Goal: Find specific page/section: Find specific page/section

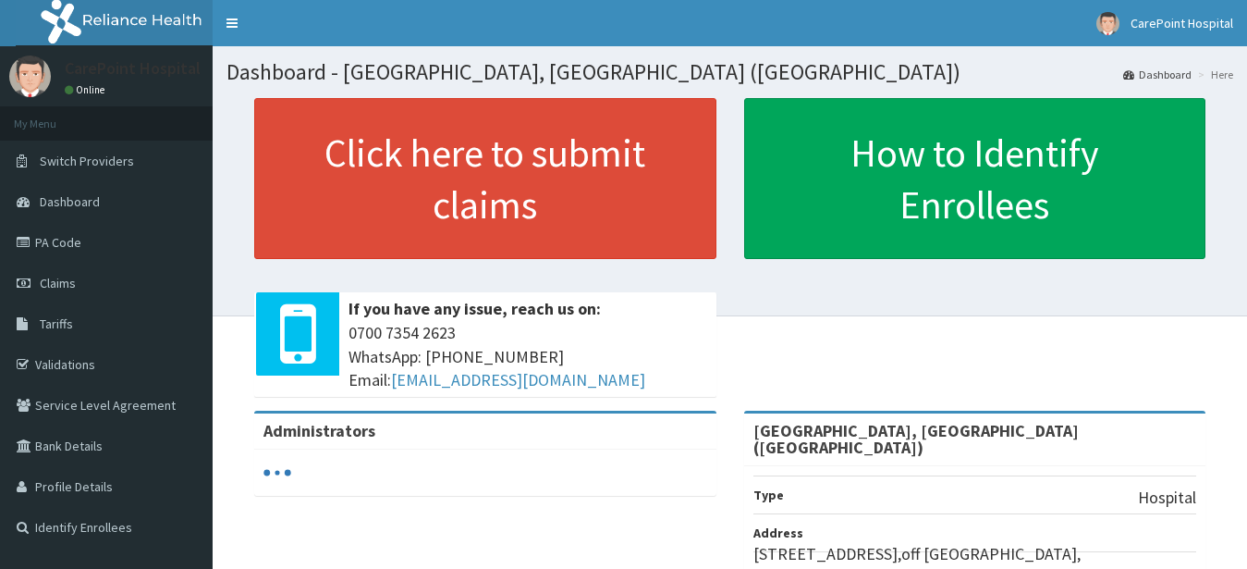
scroll to position [94, 0]
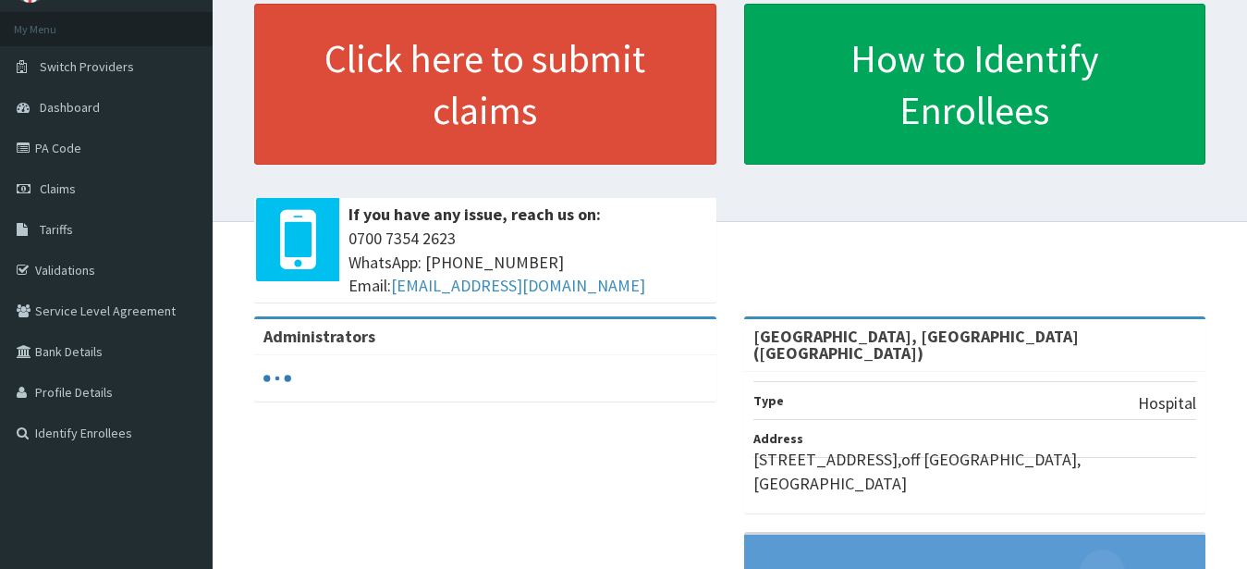
click at [90, 159] on link "PA Code" at bounding box center [106, 148] width 213 height 41
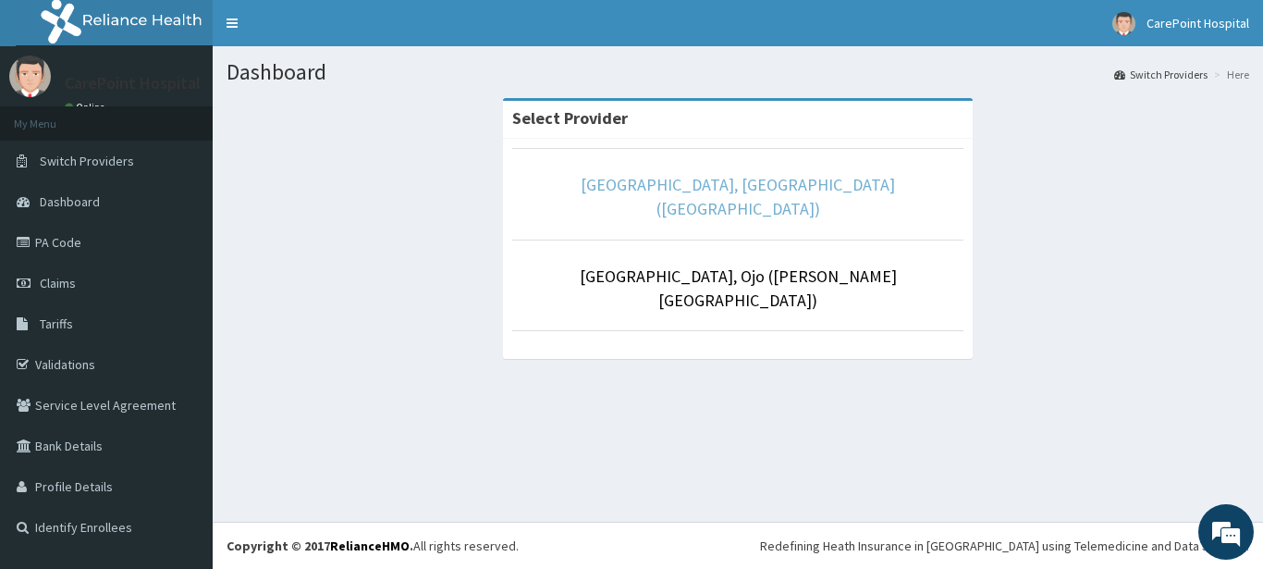
click at [772, 182] on link "[GEOGRAPHIC_DATA], [GEOGRAPHIC_DATA] ([GEOGRAPHIC_DATA])" at bounding box center [738, 196] width 314 height 45
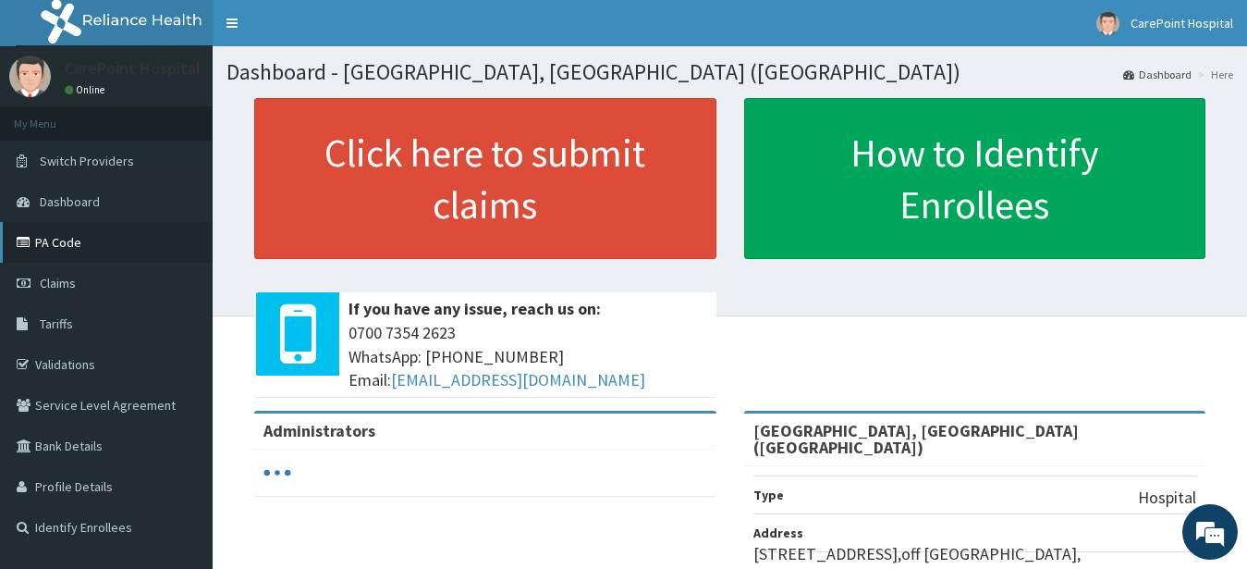
click at [39, 242] on link "PA Code" at bounding box center [106, 242] width 213 height 41
